Goal: Transaction & Acquisition: Purchase product/service

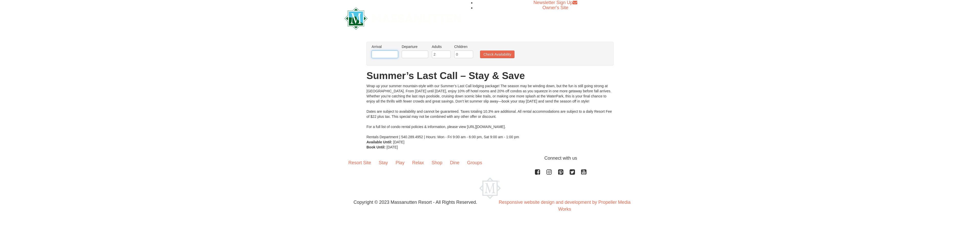
click at [379, 53] on input "text" at bounding box center [384, 55] width 27 height 8
click at [419, 90] on link "11" at bounding box center [416, 91] width 9 height 7
type input "[DATE]"
click at [412, 58] on input "text" at bounding box center [415, 55] width 27 height 8
click at [407, 98] on link "14" at bounding box center [407, 98] width 9 height 7
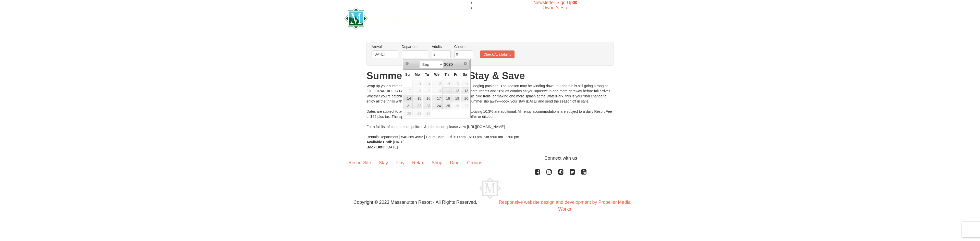
type input "[DATE]"
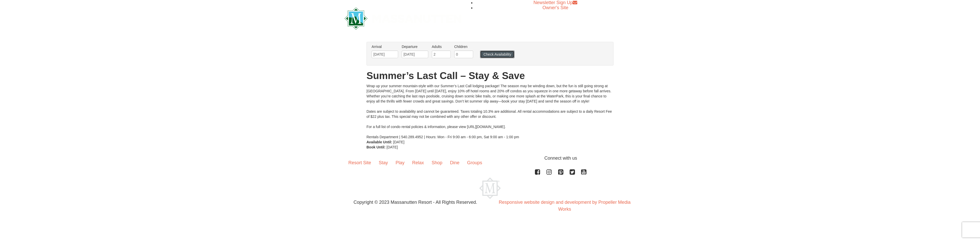
click at [488, 55] on button "Check Availability" at bounding box center [497, 55] width 34 height 8
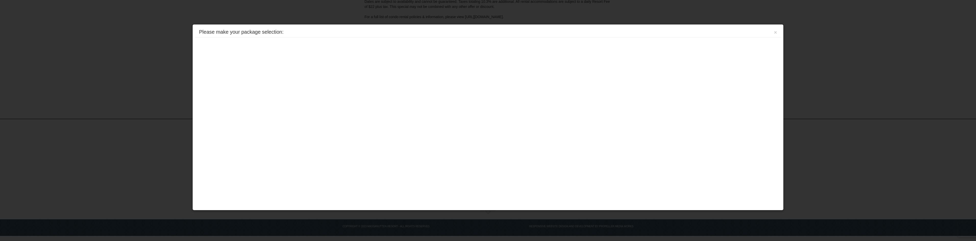
scroll to position [98, 0]
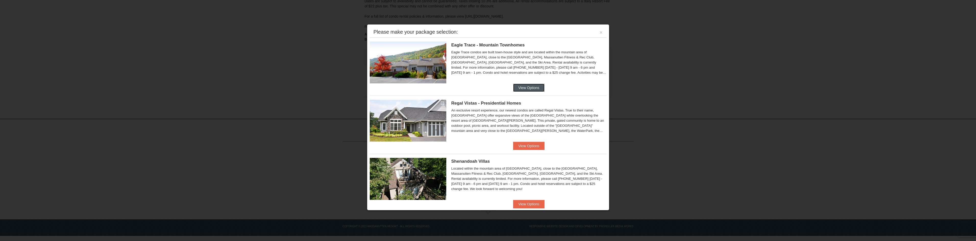
click at [518, 86] on button "View Options" at bounding box center [528, 88] width 31 height 8
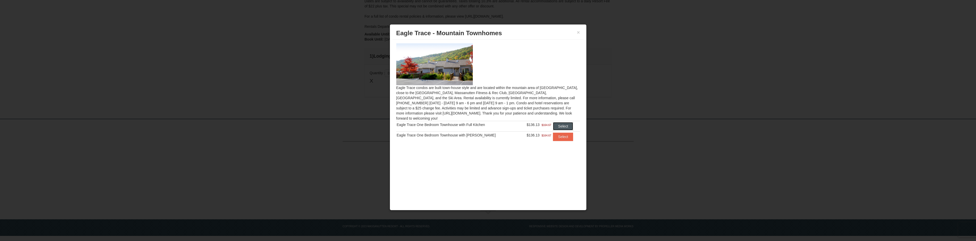
click at [556, 122] on button "Select" at bounding box center [563, 126] width 20 height 8
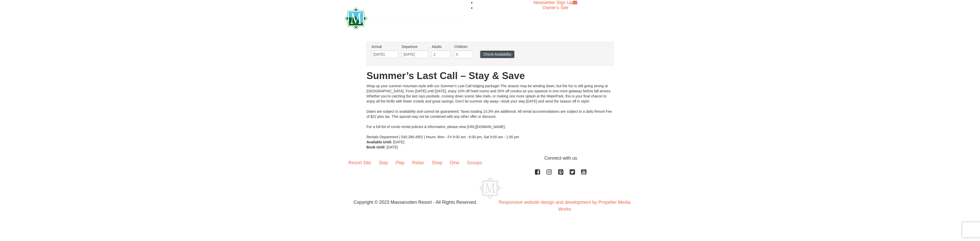
click at [488, 54] on button "Check Availability" at bounding box center [497, 55] width 34 height 8
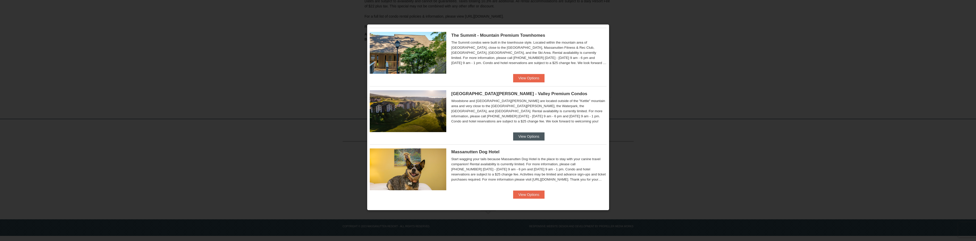
scroll to position [217, 0]
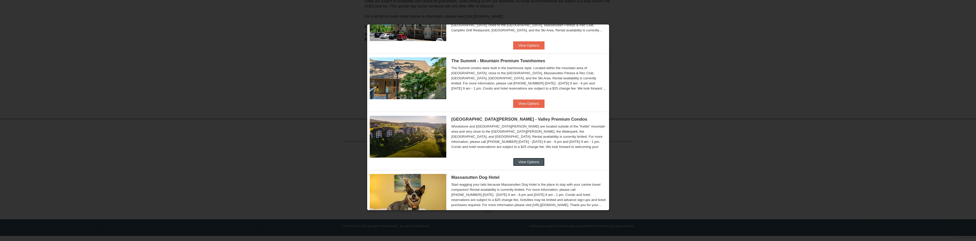
click at [525, 162] on button "View Options" at bounding box center [528, 162] width 31 height 8
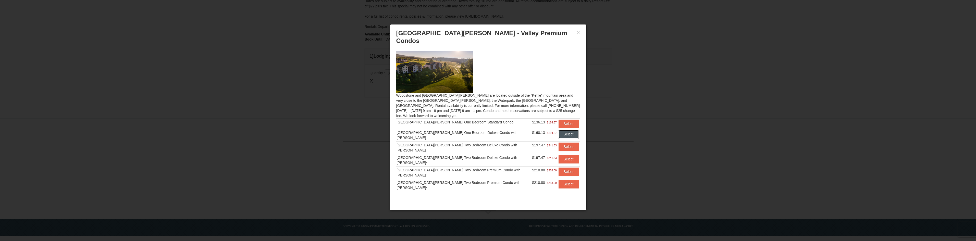
click at [570, 130] on button "Select" at bounding box center [569, 134] width 20 height 8
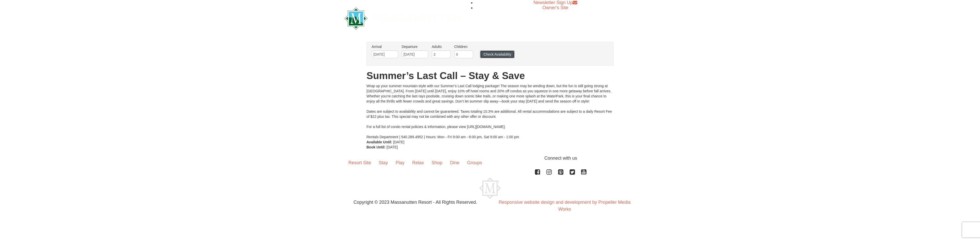
click at [499, 54] on button "Check Availability" at bounding box center [497, 55] width 34 height 8
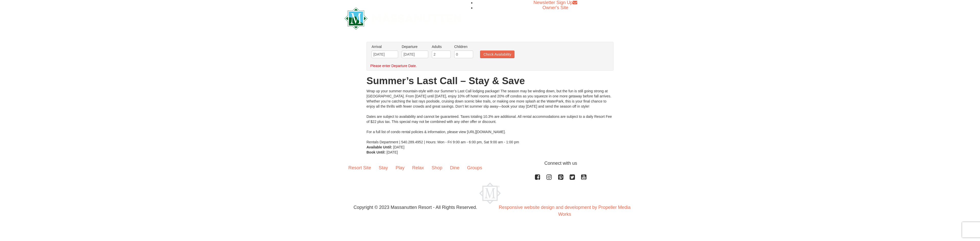
click at [416, 72] on div "From: To: Adults: 2 Children: 0 Change Arrival Please format dates MM/DD/YYYY P…" at bounding box center [489, 98] width 247 height 113
click at [411, 53] on input "[DATE]" at bounding box center [415, 55] width 27 height 8
click at [408, 99] on link "14" at bounding box center [407, 98] width 9 height 7
click at [486, 55] on button "Check Availability" at bounding box center [497, 55] width 34 height 8
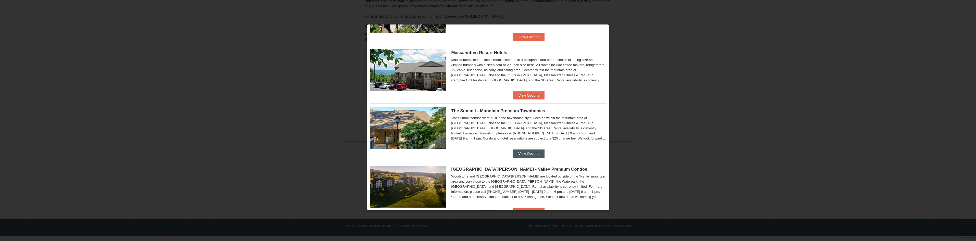
scroll to position [204, 0]
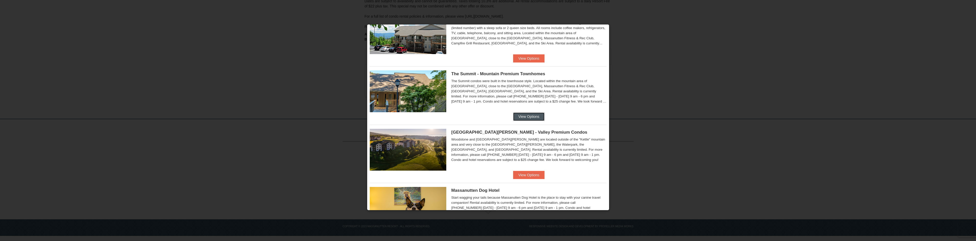
click at [522, 120] on button "View Options" at bounding box center [528, 117] width 31 height 8
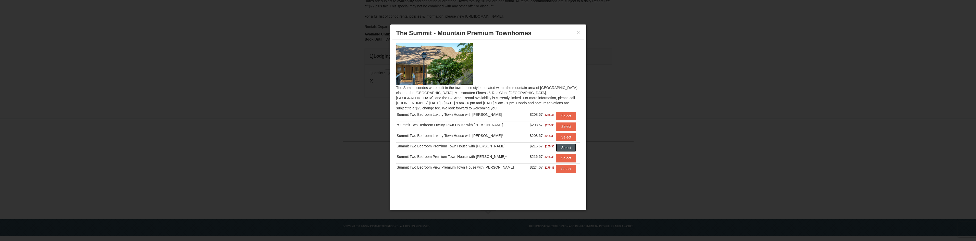
click at [558, 147] on button "Select" at bounding box center [566, 148] width 20 height 8
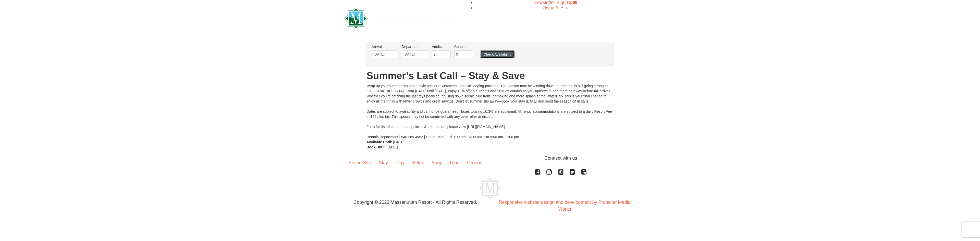
click at [485, 56] on button "Check Availability" at bounding box center [497, 55] width 34 height 8
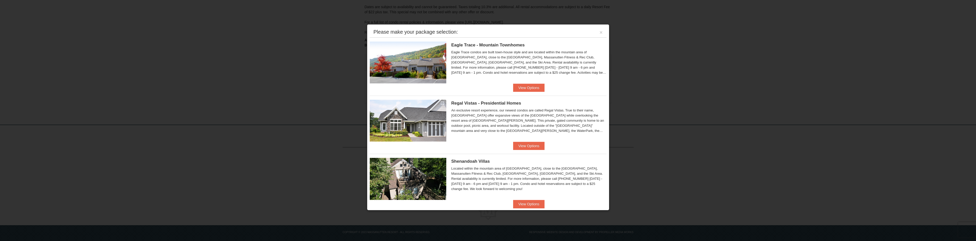
scroll to position [98, 0]
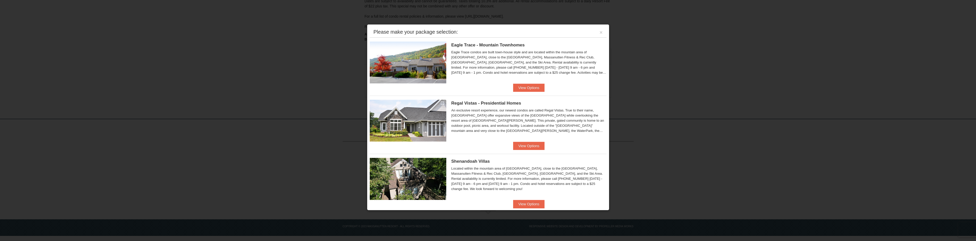
click at [528, 94] on ul "Eagle Trace - Mountain Townhomes Eagle Trace One Bedroom Townhouse with Full Ki…" at bounding box center [488, 242] width 237 height 408
click at [527, 92] on button "View Options" at bounding box center [528, 88] width 31 height 8
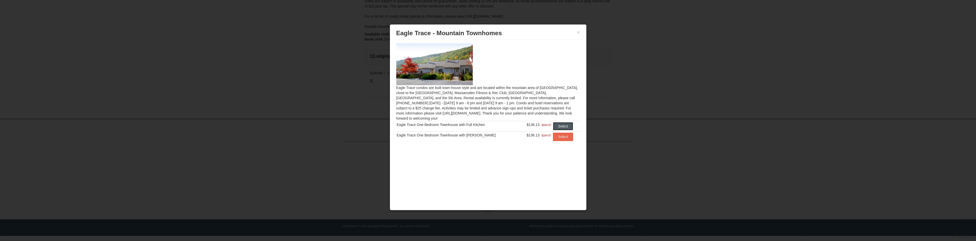
click at [560, 122] on button "Select" at bounding box center [563, 126] width 20 height 8
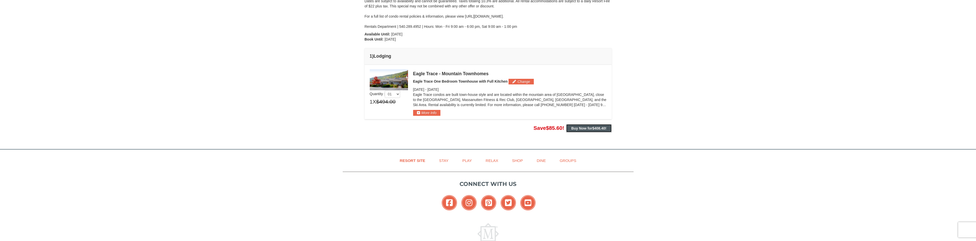
click at [578, 129] on strong "Buy Now for $408.40 !" at bounding box center [588, 128] width 35 height 4
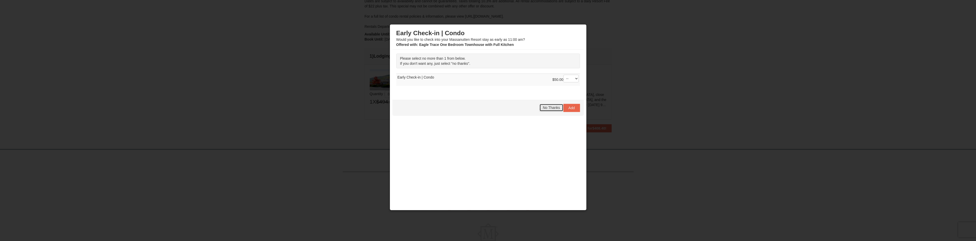
click at [554, 108] on span "No Thanks" at bounding box center [551, 108] width 17 height 4
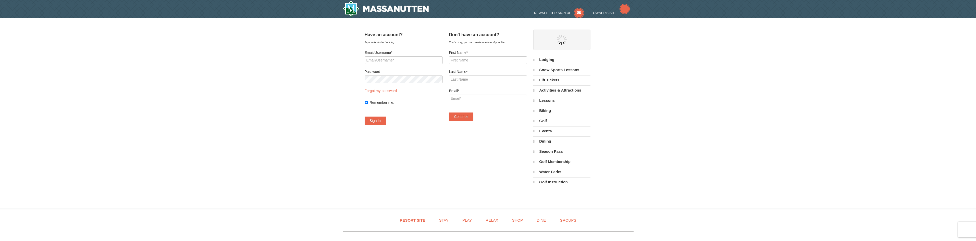
select select "9"
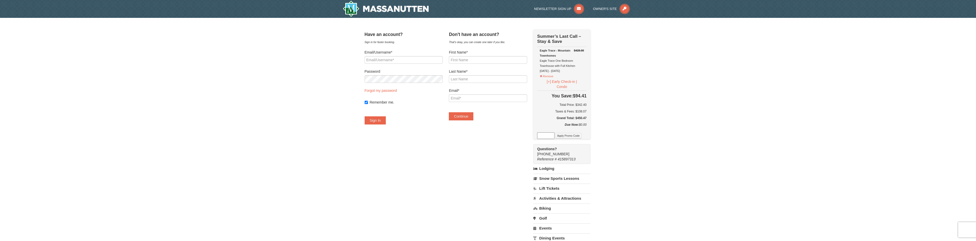
click at [553, 199] on link "Activities & Attractions" at bounding box center [561, 198] width 57 height 9
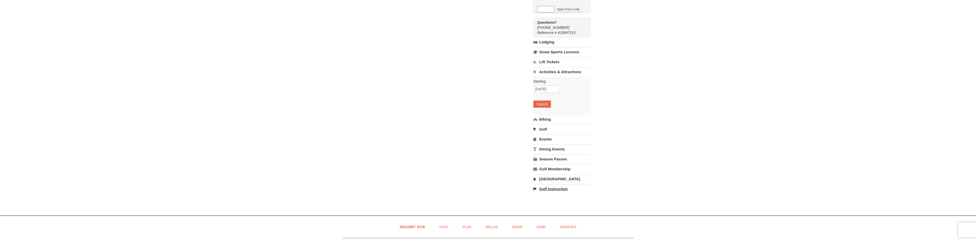
scroll to position [128, 0]
click at [556, 88] on input "09/05/2025" at bounding box center [546, 88] width 27 height 8
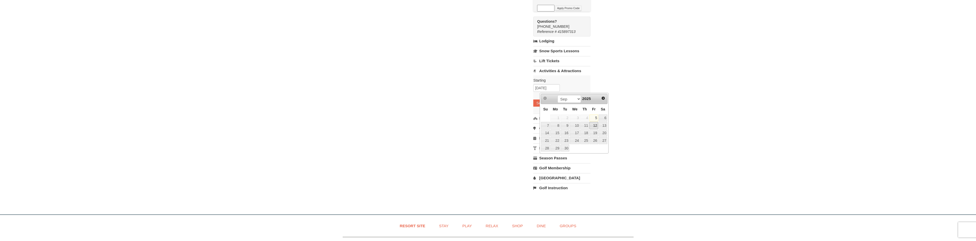
click at [594, 125] on link "12" at bounding box center [593, 125] width 9 height 7
type input "09/12/2025"
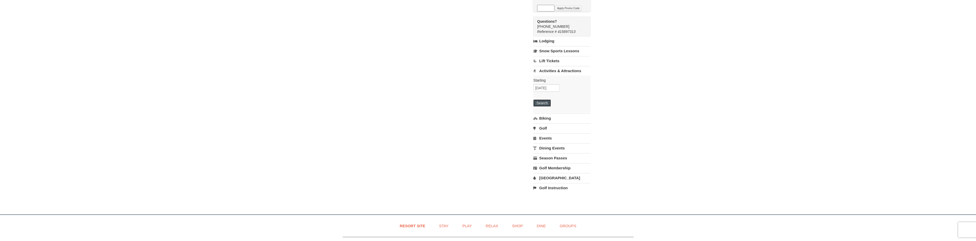
click at [550, 104] on button "Search" at bounding box center [541, 103] width 17 height 7
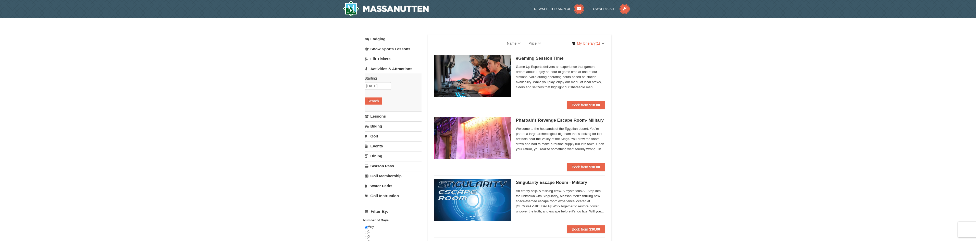
select select "9"
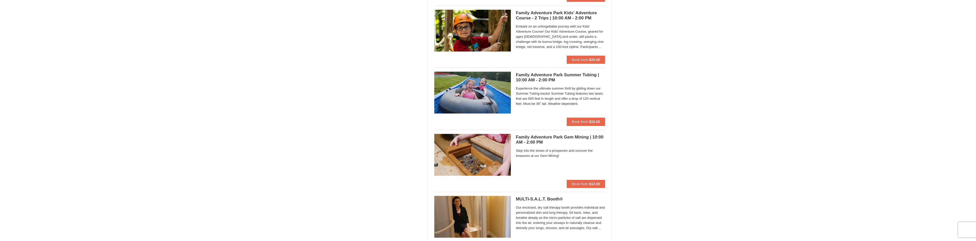
scroll to position [1225, 0]
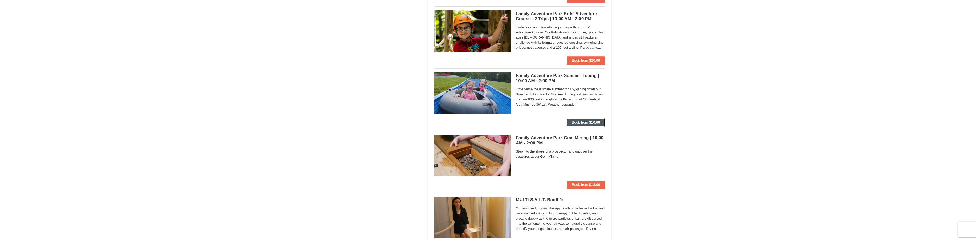
click at [592, 125] on button "Book from $10.00" at bounding box center [586, 122] width 39 height 8
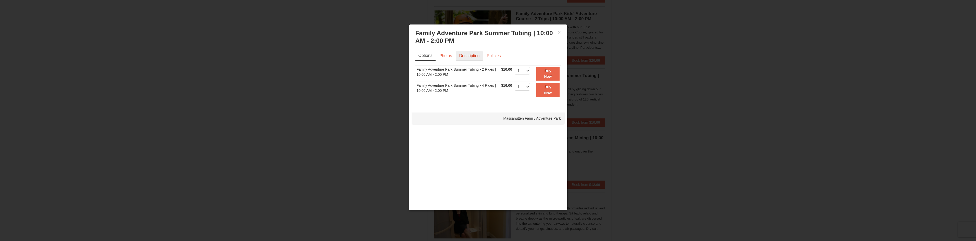
click at [472, 52] on link "Description" at bounding box center [469, 56] width 27 height 10
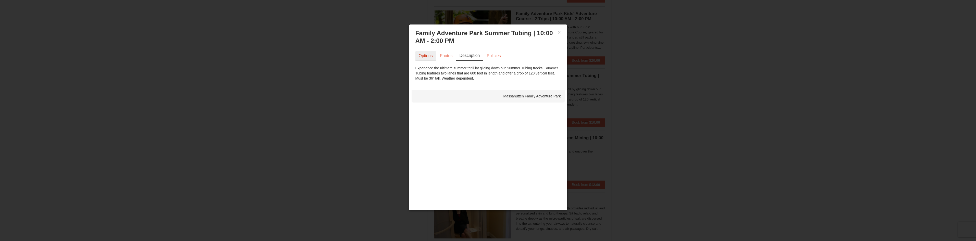
click at [430, 55] on link "Options" at bounding box center [425, 56] width 21 height 10
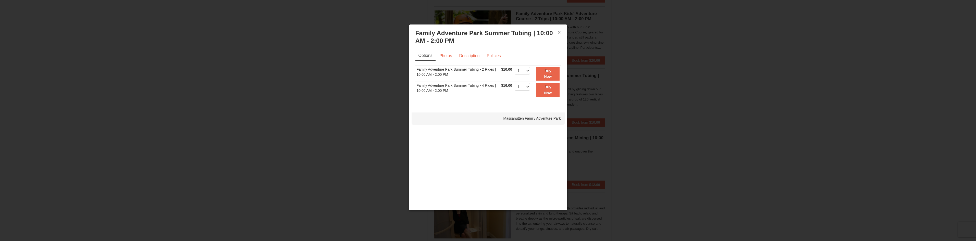
drag, startPoint x: 561, startPoint y: 29, endPoint x: 558, endPoint y: 32, distance: 4.0
click at [559, 31] on div "× Family Adventure Park Summer Tubing | 10:00 AM - 2:00 PM Massanutten Family A…" at bounding box center [488, 37] width 153 height 20
click at [558, 32] on button "×" at bounding box center [559, 32] width 3 height 5
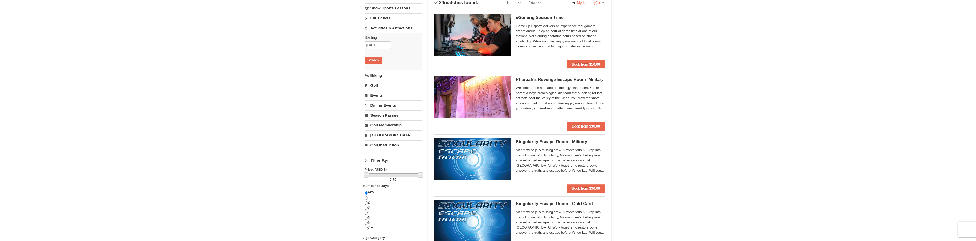
scroll to position [0, 0]
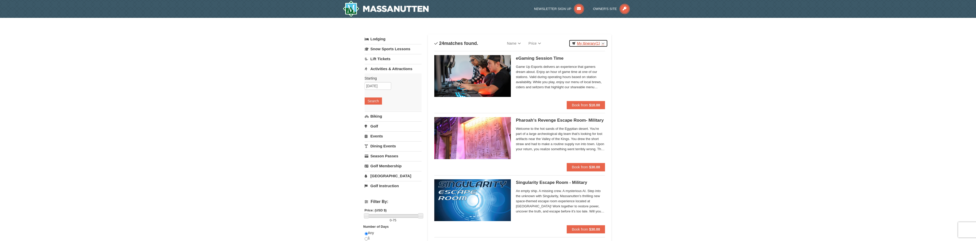
click at [598, 40] on link "My Itinerary (1)" at bounding box center [588, 44] width 39 height 8
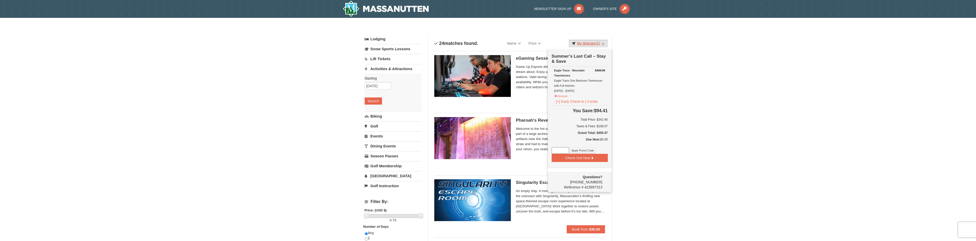
click at [603, 44] on link "My Itinerary (1)" at bounding box center [588, 44] width 39 height 8
